Goal: Information Seeking & Learning: Learn about a topic

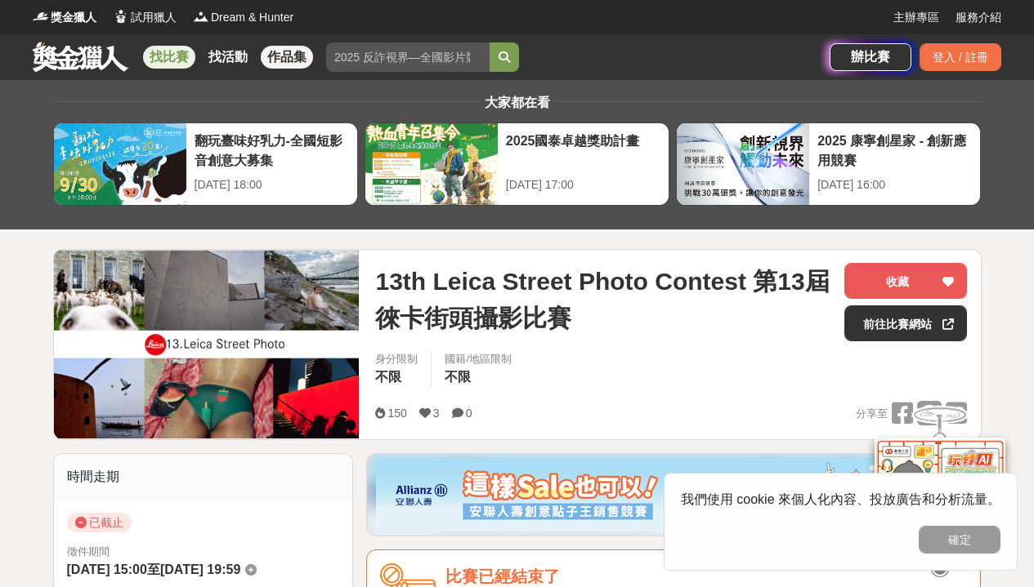
click at [281, 51] on link "作品集" at bounding box center [287, 57] width 52 height 23
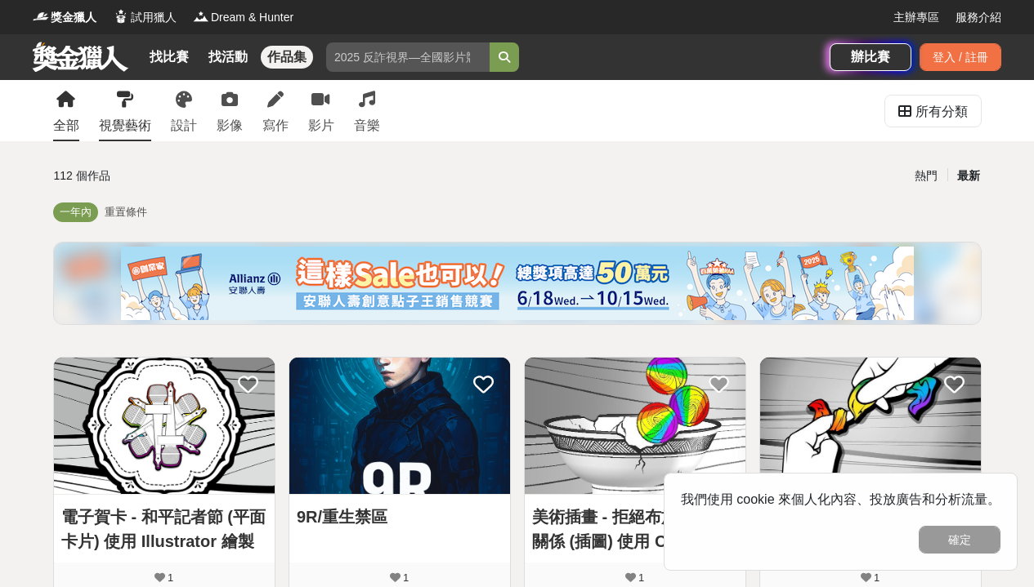
click at [143, 127] on div "視覺藝術" at bounding box center [125, 126] width 52 height 20
click at [182, 125] on div "設計" at bounding box center [184, 126] width 26 height 20
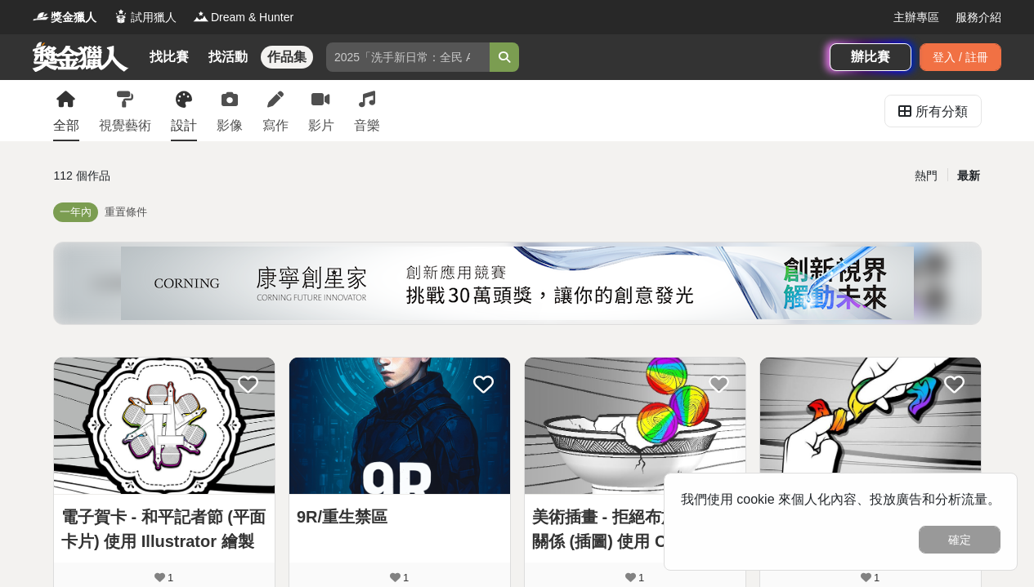
click at [186, 130] on div "設計" at bounding box center [184, 126] width 26 height 20
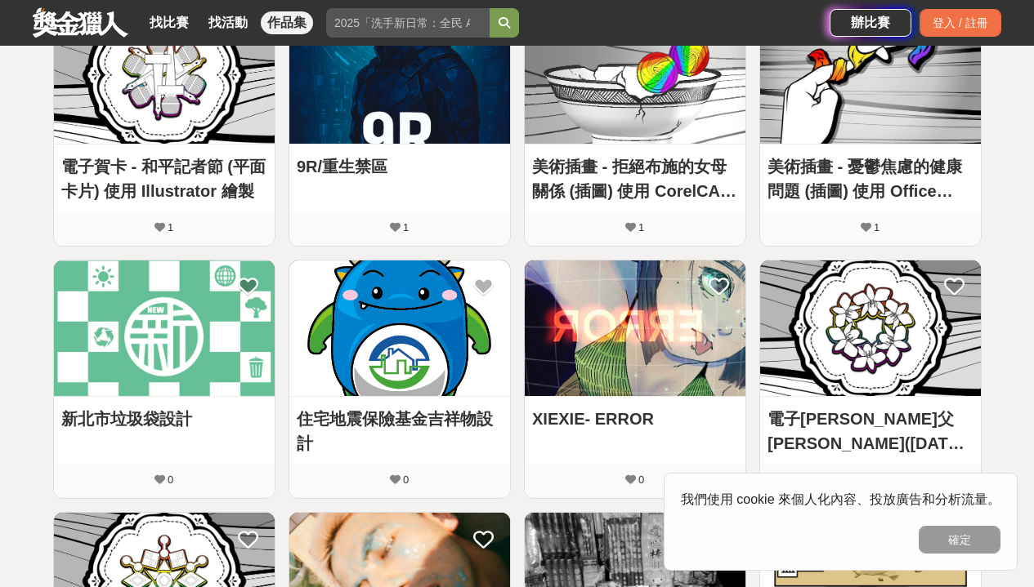
scroll to position [389, 0]
